Goal: Task Accomplishment & Management: Use online tool/utility

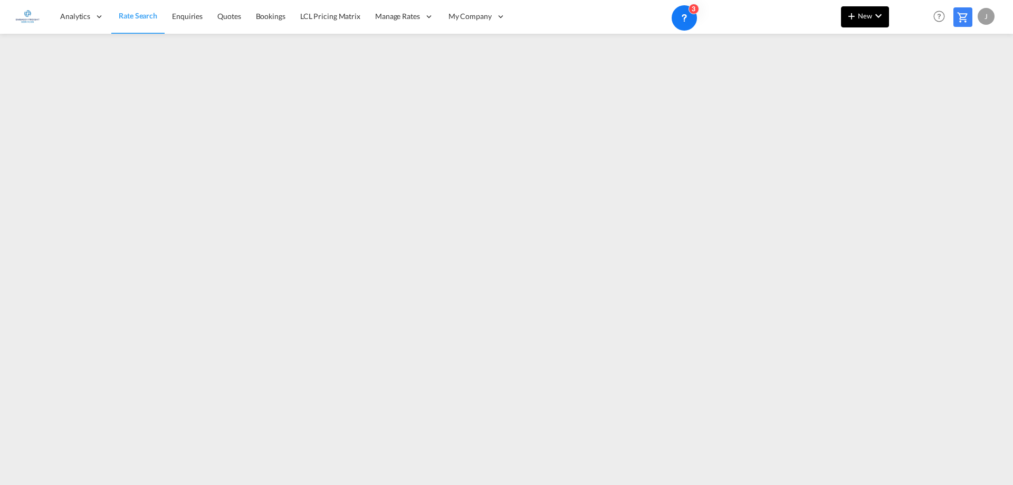
click at [853, 16] on md-icon "icon-plus 400-fg" at bounding box center [852, 16] width 13 height 13
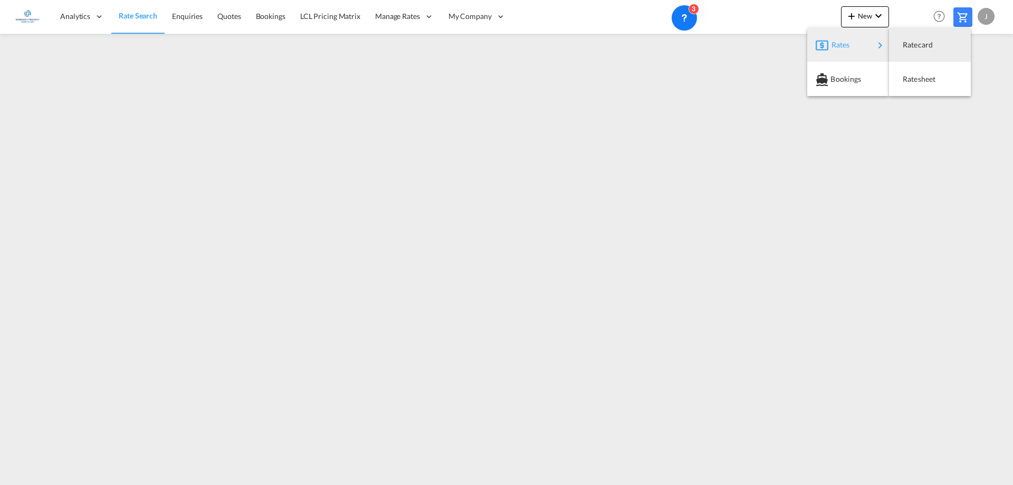
click at [868, 47] on div "Rates" at bounding box center [853, 45] width 42 height 26
click at [915, 79] on span "Ratesheet" at bounding box center [909, 79] width 12 height 21
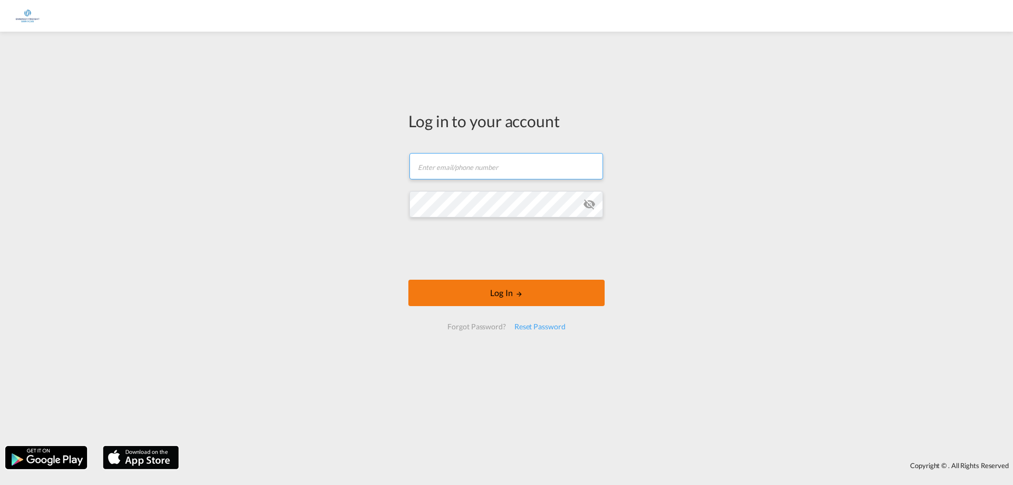
type input "[EMAIL_ADDRESS][DOMAIN_NAME]"
click at [424, 286] on button "Log In" at bounding box center [507, 293] width 196 height 26
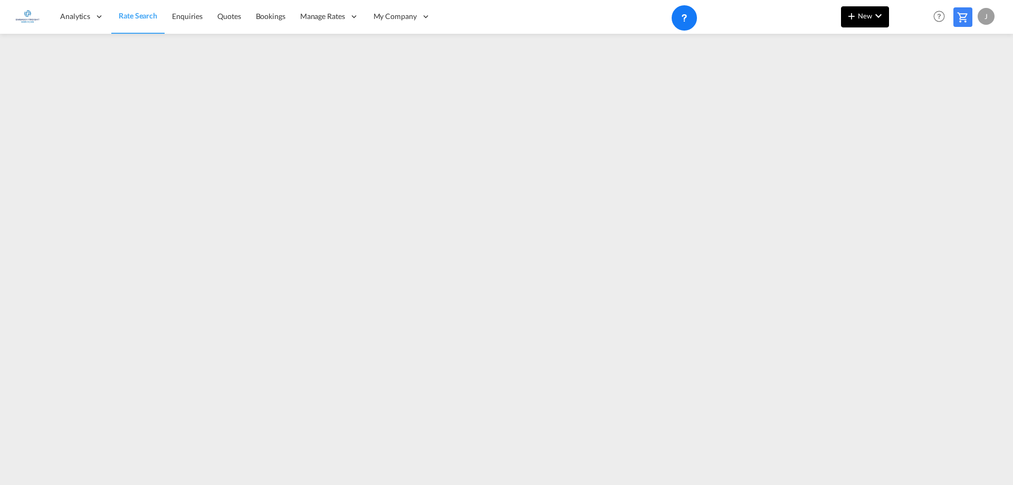
click at [858, 22] on md-icon "icon-plus 400-fg" at bounding box center [852, 16] width 13 height 13
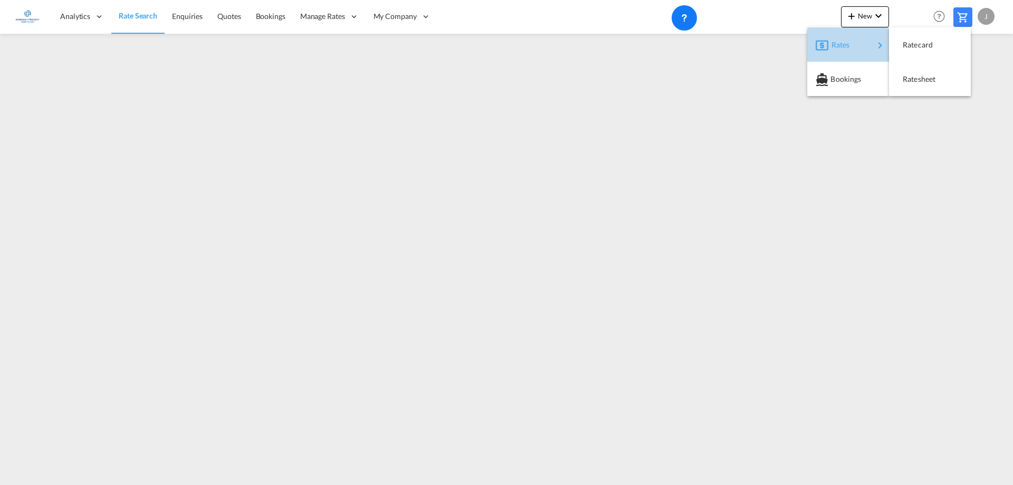
click at [855, 43] on div "Rates" at bounding box center [853, 45] width 42 height 26
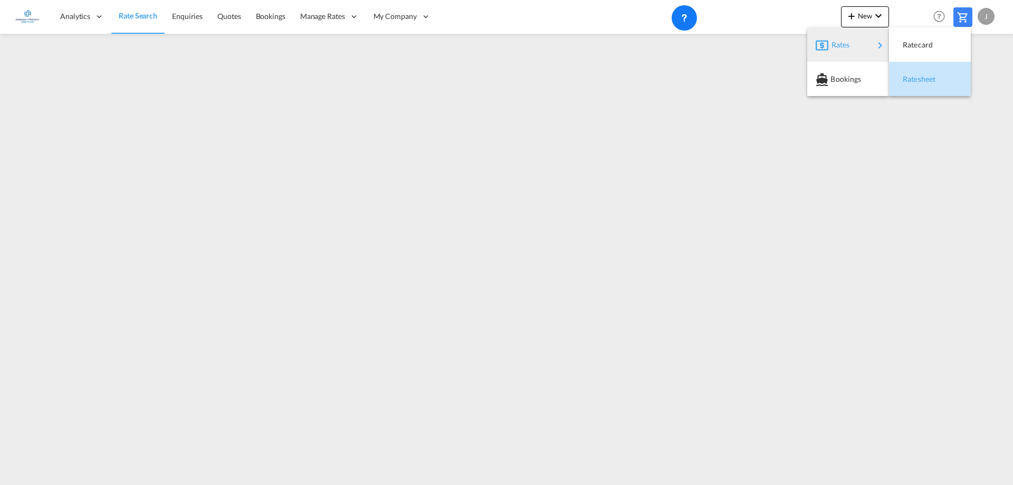
click at [925, 83] on div "Ratesheet" at bounding box center [922, 79] width 39 height 26
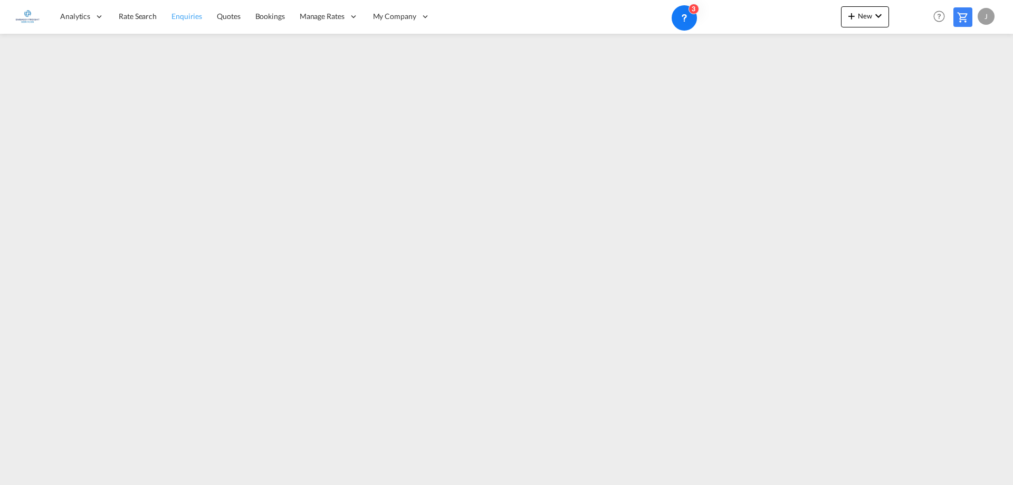
click at [148, 16] on span "Rate Search" at bounding box center [138, 16] width 38 height 9
click at [149, 11] on span "Rate Search" at bounding box center [138, 16] width 39 height 11
click at [862, 18] on span "New" at bounding box center [866, 16] width 40 height 8
click at [858, 46] on div "Rates" at bounding box center [853, 45] width 42 height 26
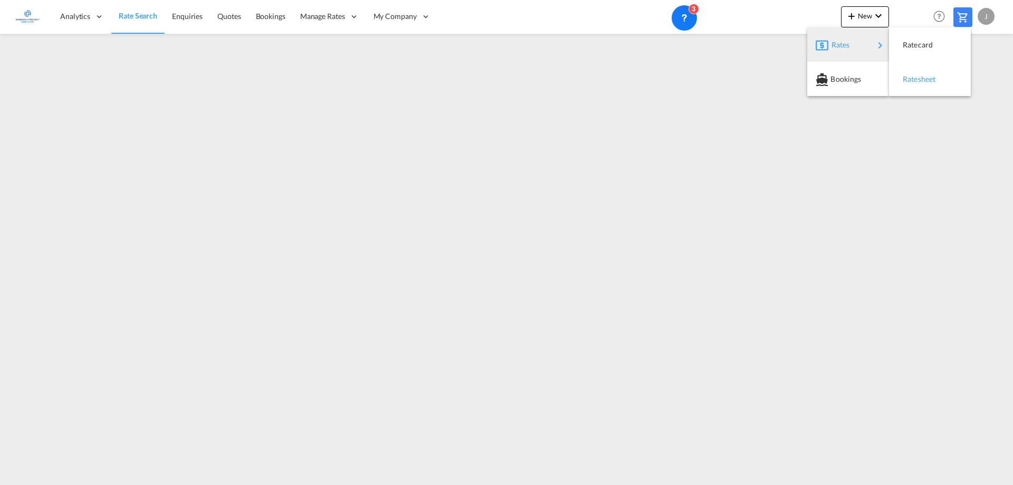
click at [915, 80] on span "Ratesheet" at bounding box center [909, 79] width 12 height 21
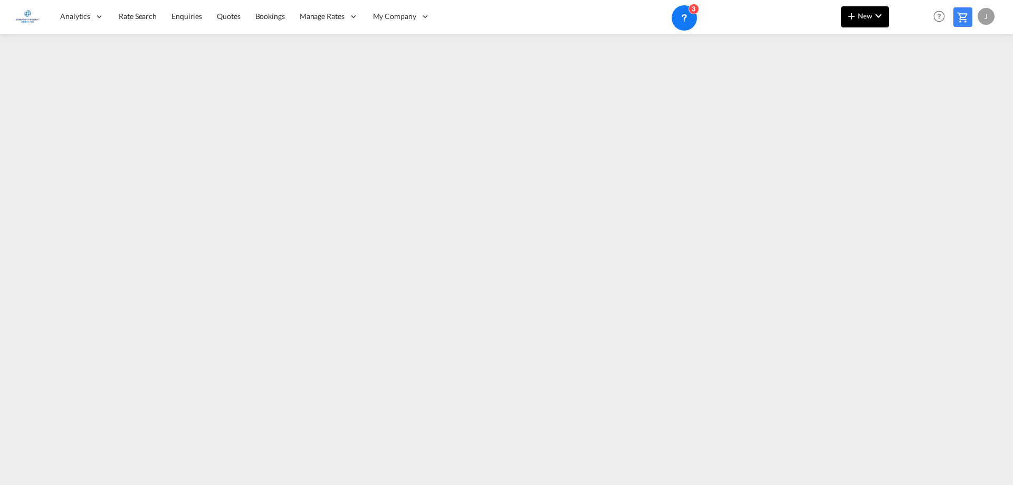
click at [876, 18] on md-icon "icon-chevron-down" at bounding box center [878, 16] width 13 height 13
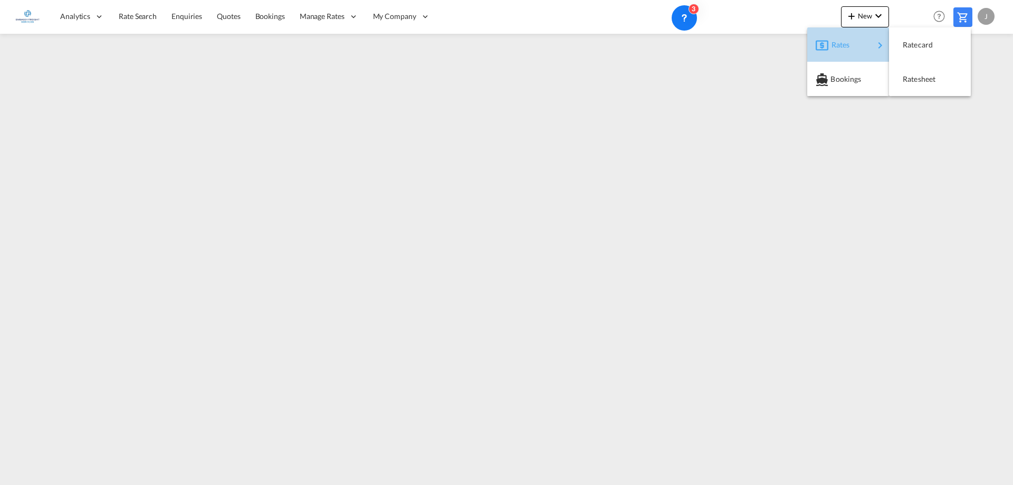
click at [859, 41] on div "Rates" at bounding box center [853, 45] width 42 height 26
click at [911, 83] on span "Ratesheet" at bounding box center [909, 79] width 12 height 21
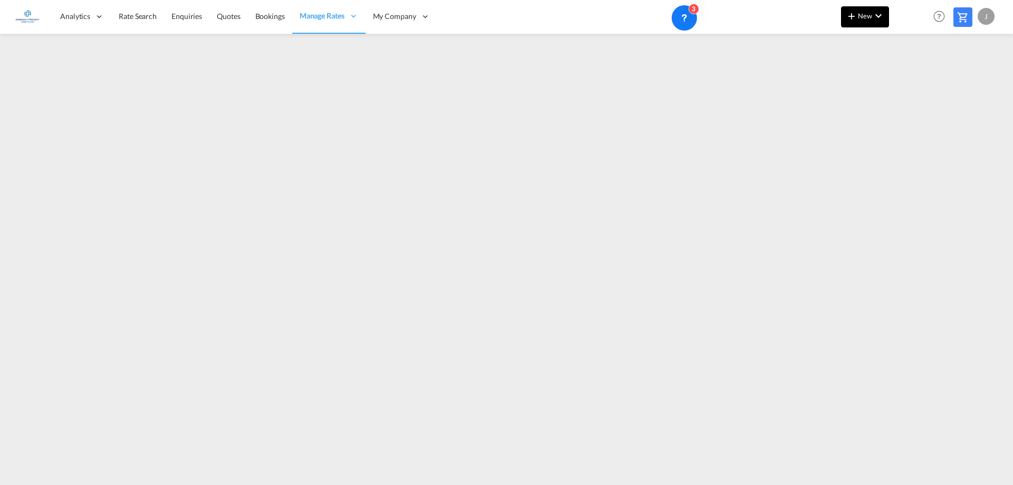
click at [862, 16] on span "New" at bounding box center [866, 16] width 40 height 8
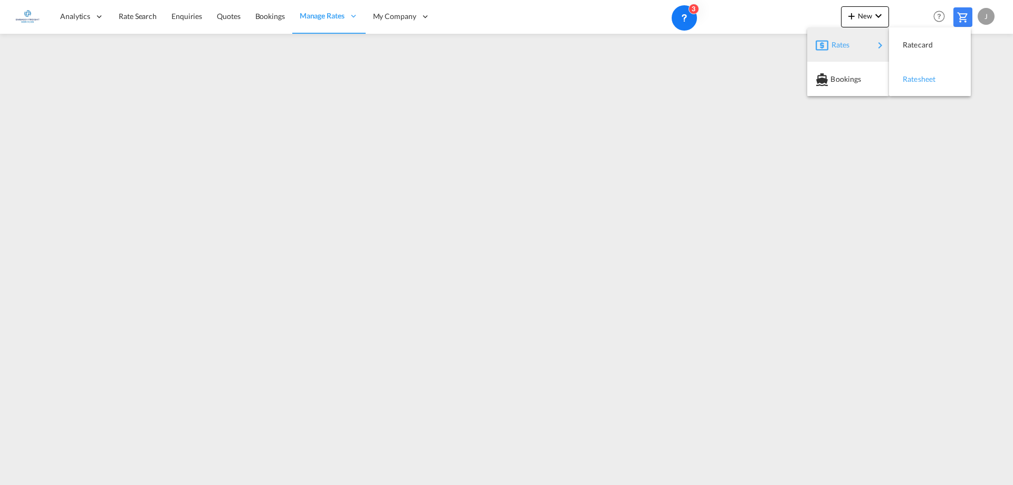
click at [915, 78] on span "Ratesheet" at bounding box center [909, 79] width 12 height 21
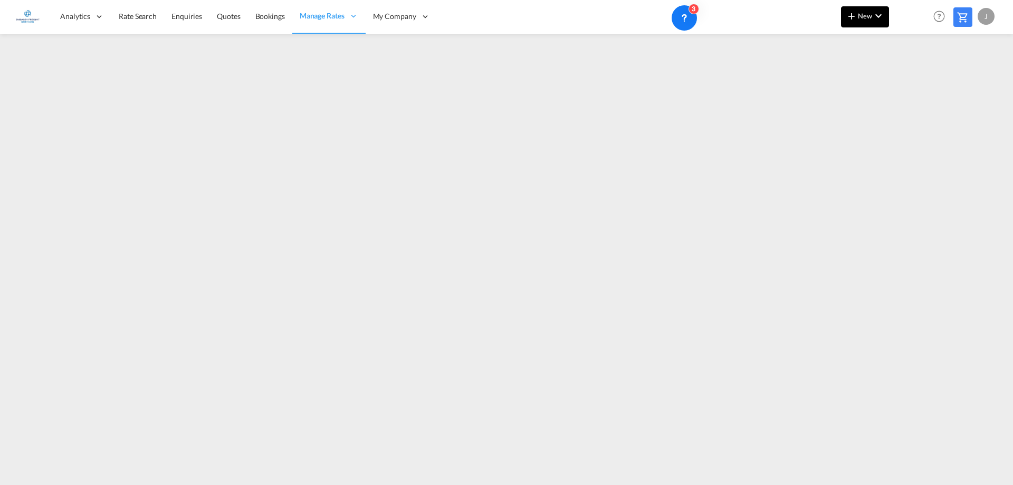
click at [872, 19] on span "New" at bounding box center [866, 16] width 40 height 8
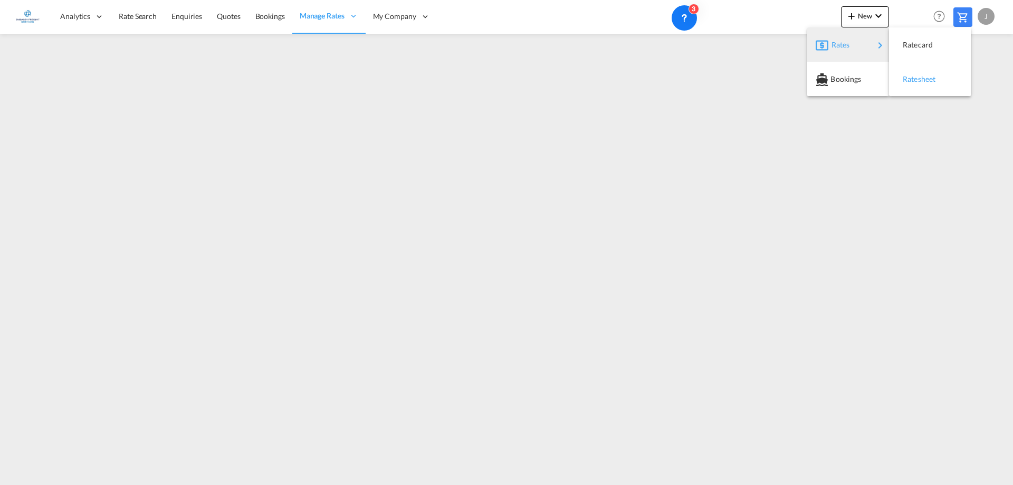
click at [915, 78] on span "Ratesheet" at bounding box center [909, 79] width 12 height 21
